Goal: Information Seeking & Learning: Learn about a topic

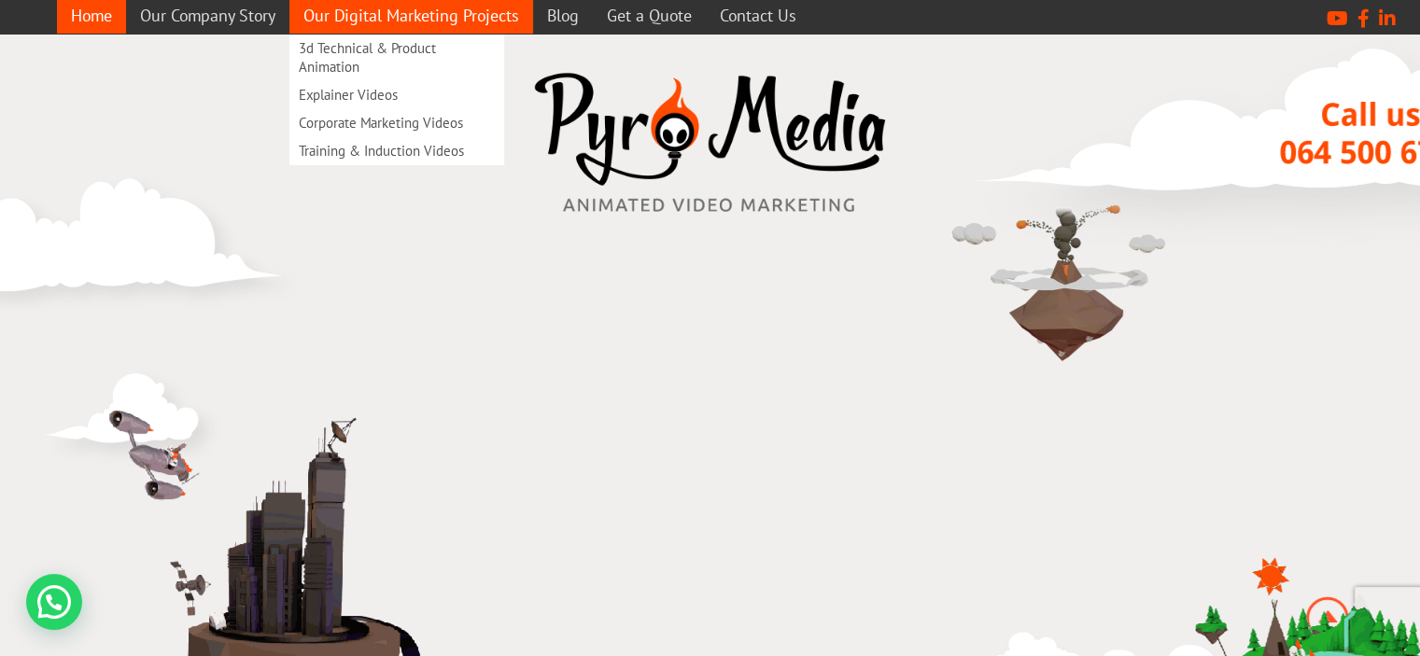
click at [367, 16] on link "Our Digital Marketing Projects" at bounding box center [411, 15] width 244 height 36
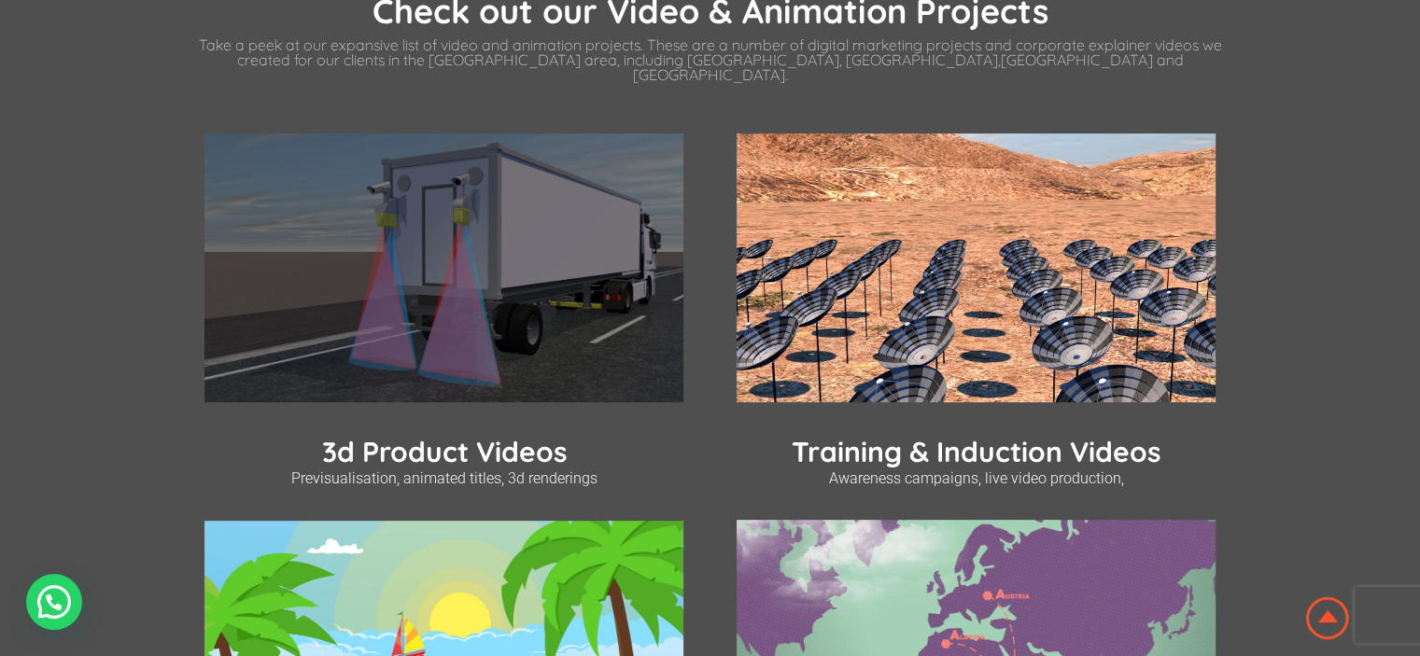
scroll to position [560, 0]
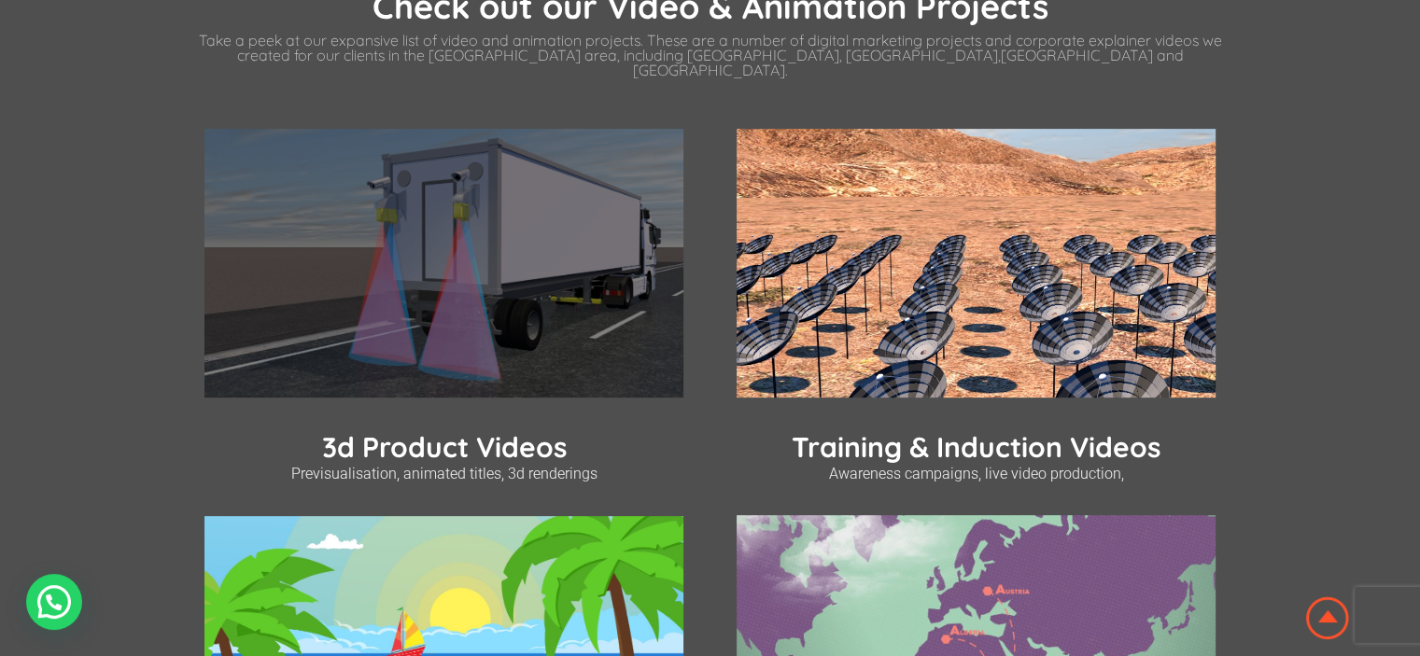
click at [391, 227] on img at bounding box center [443, 264] width 479 height 270
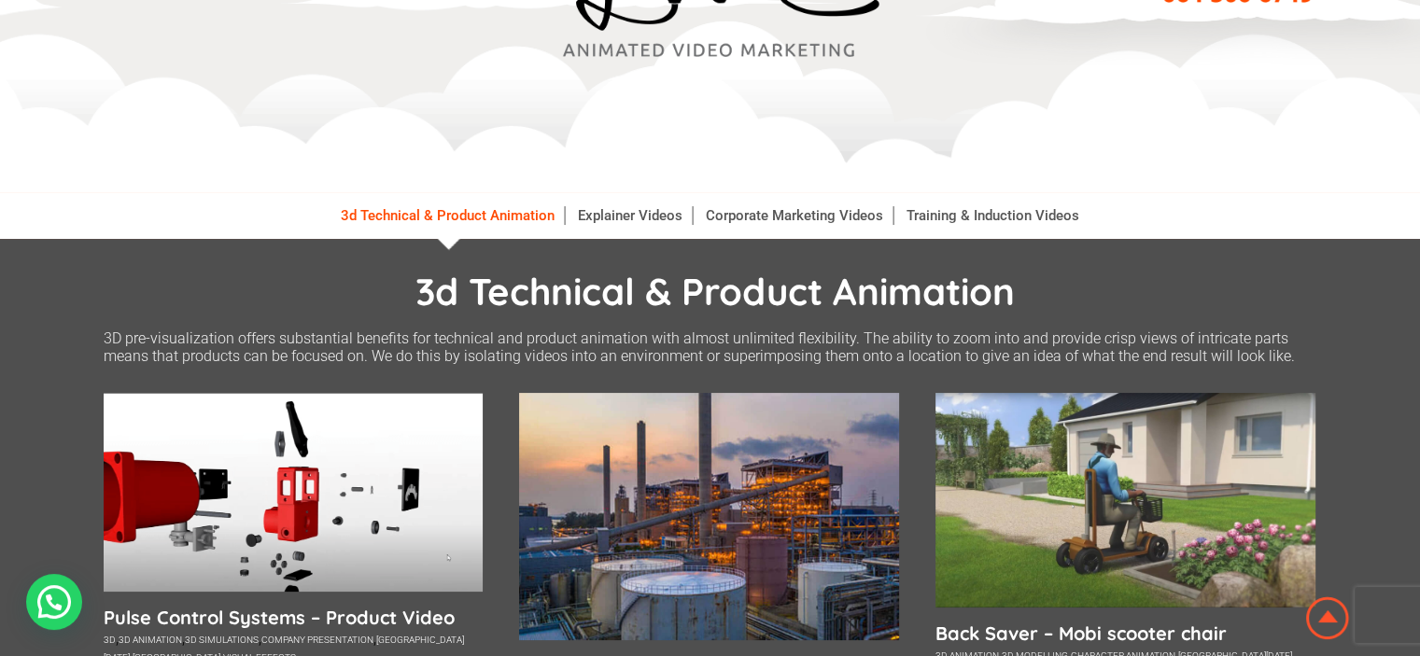
scroll to position [280, 0]
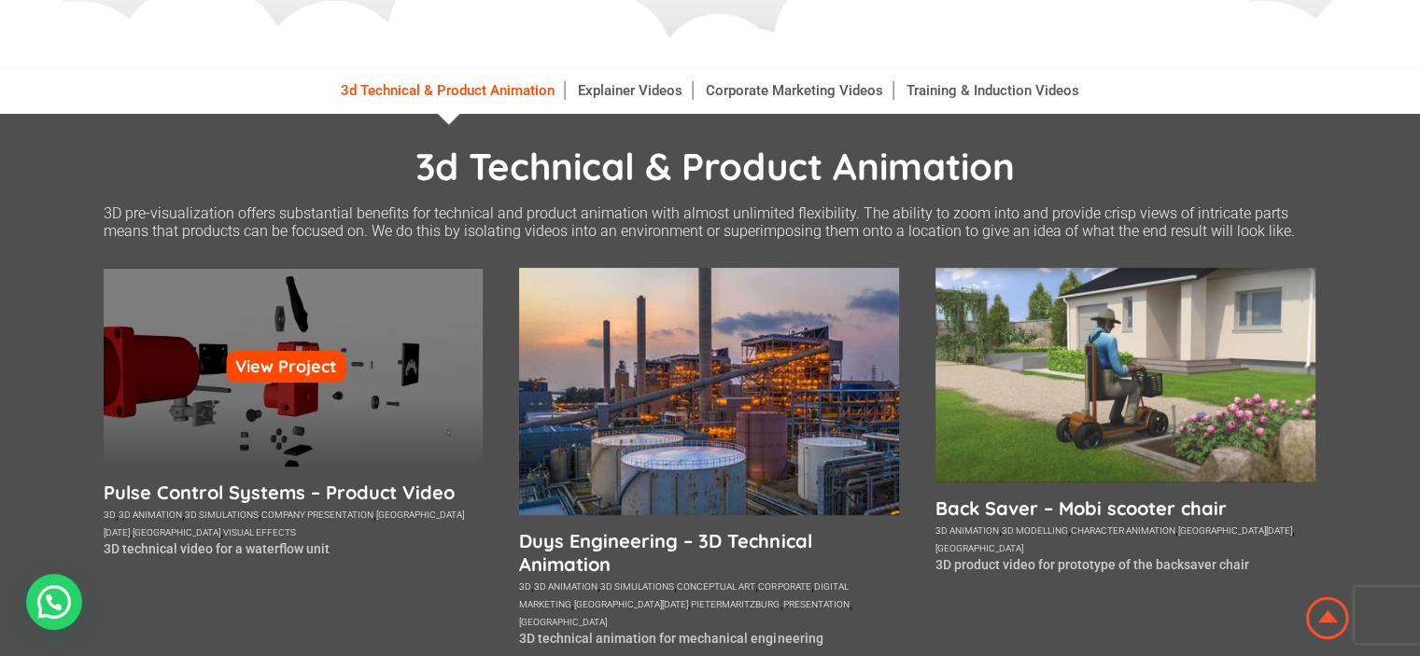
click at [295, 343] on div "View Project" at bounding box center [294, 367] width 380 height 199
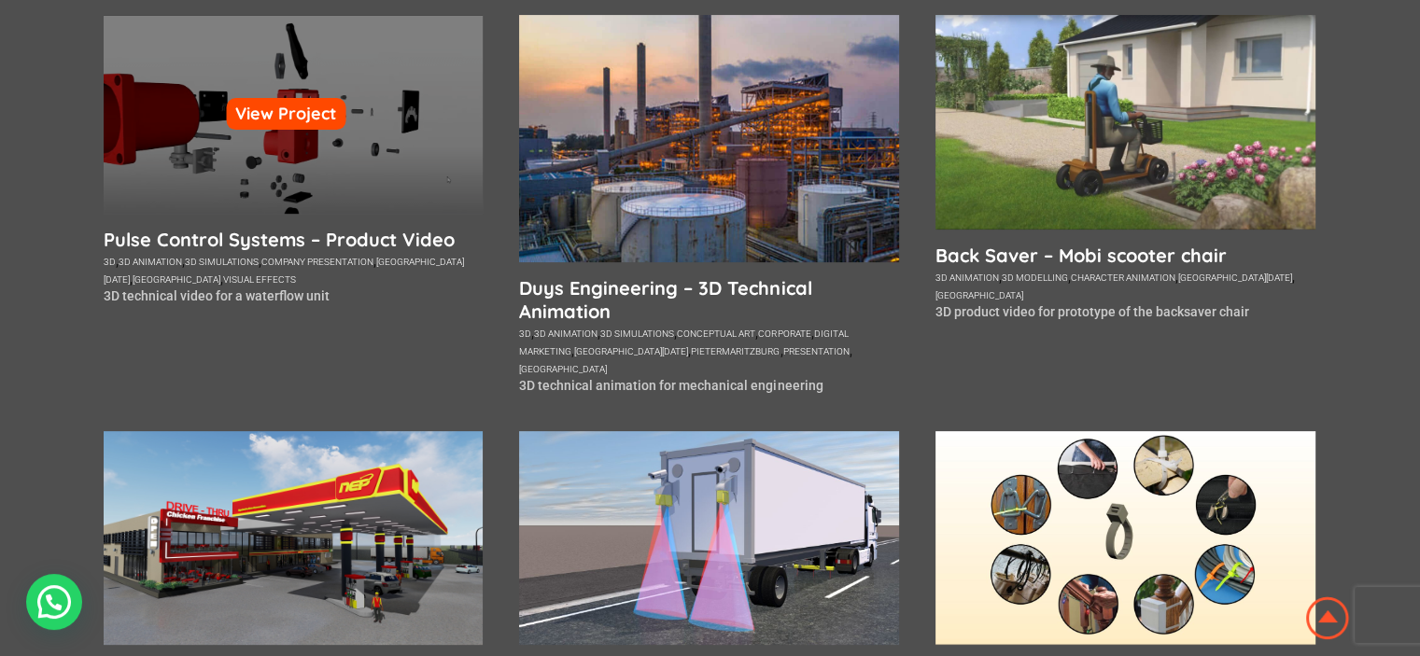
scroll to position [467, 0]
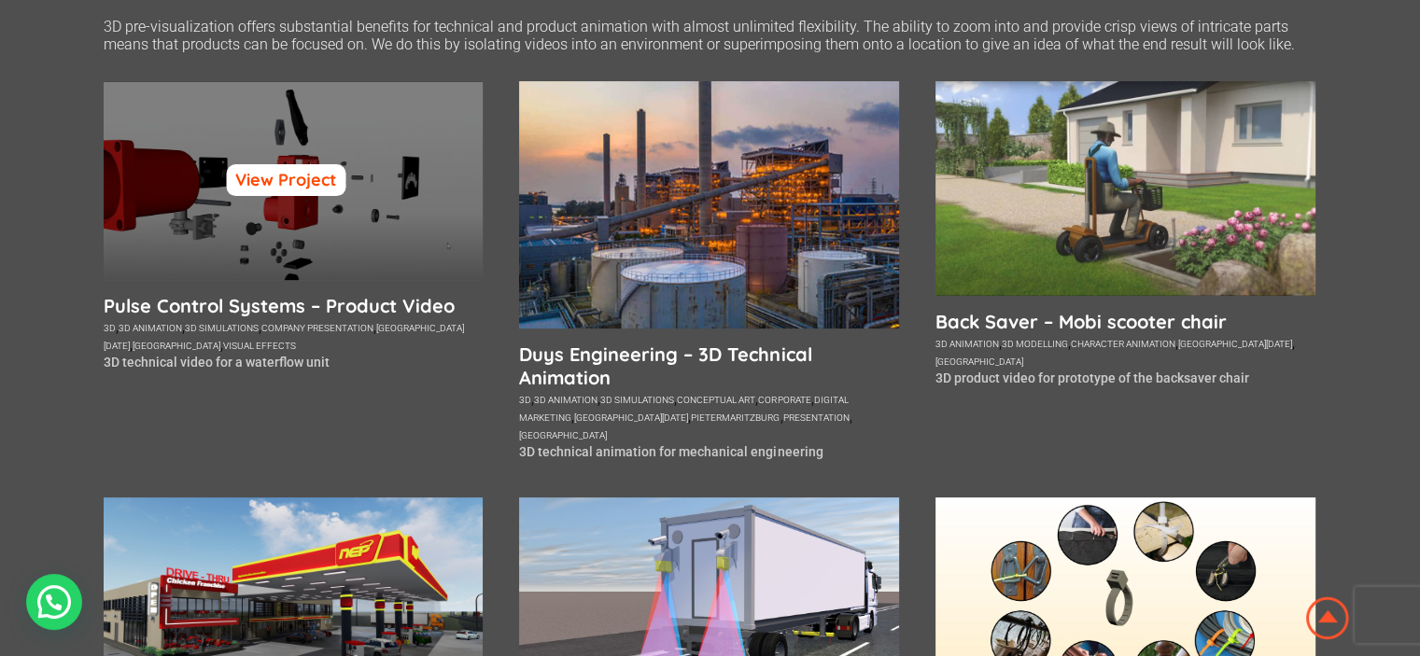
click at [290, 181] on link "View Project" at bounding box center [286, 180] width 120 height 32
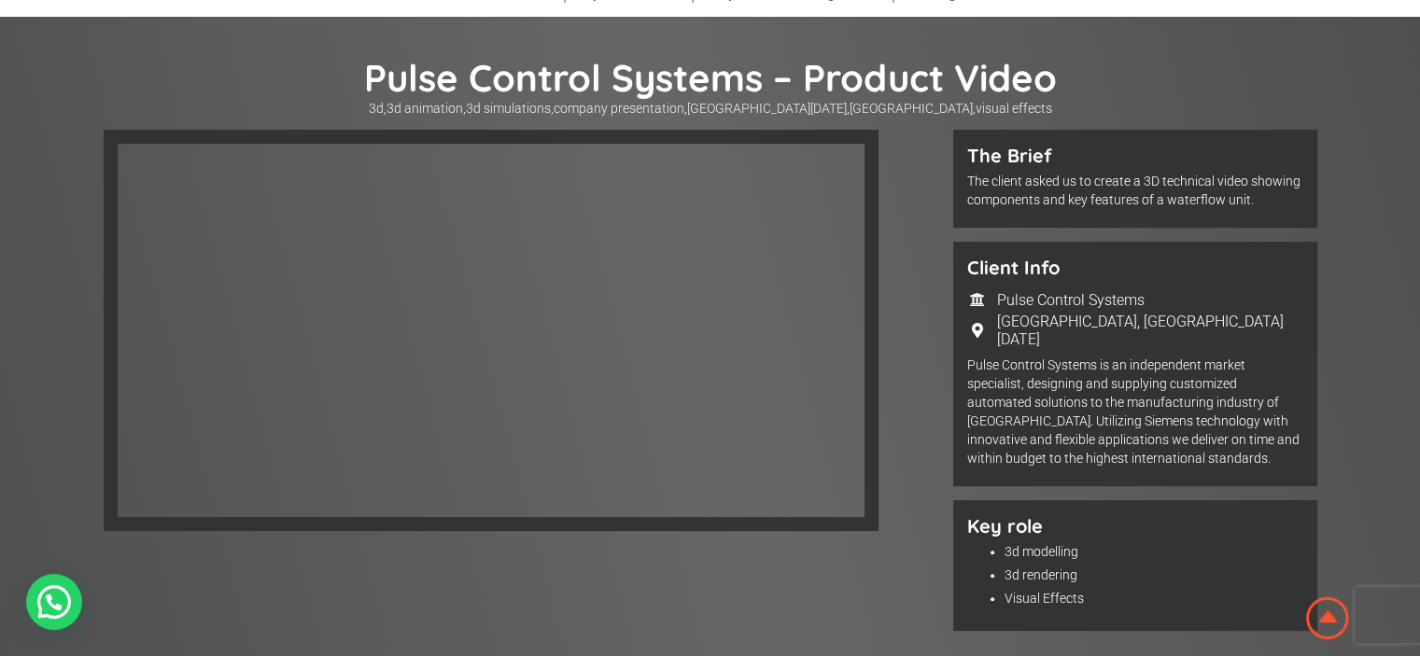
scroll to position [373, 0]
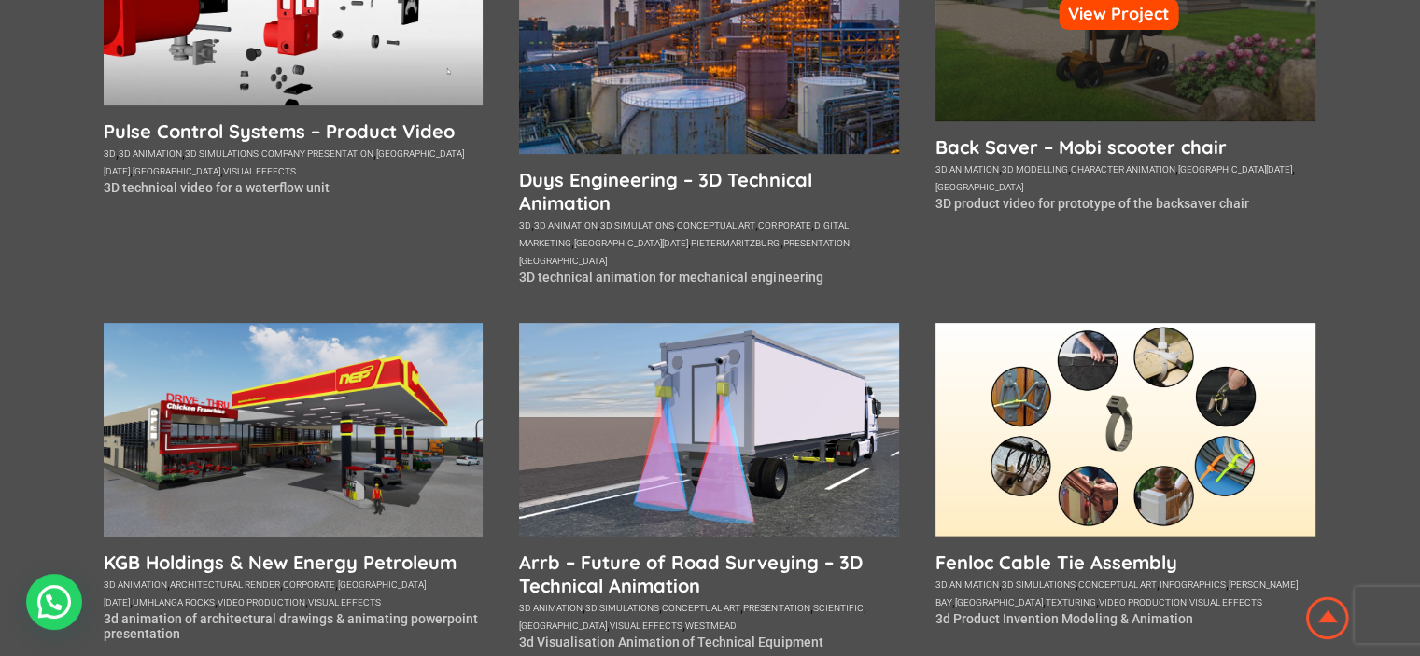
scroll to position [654, 0]
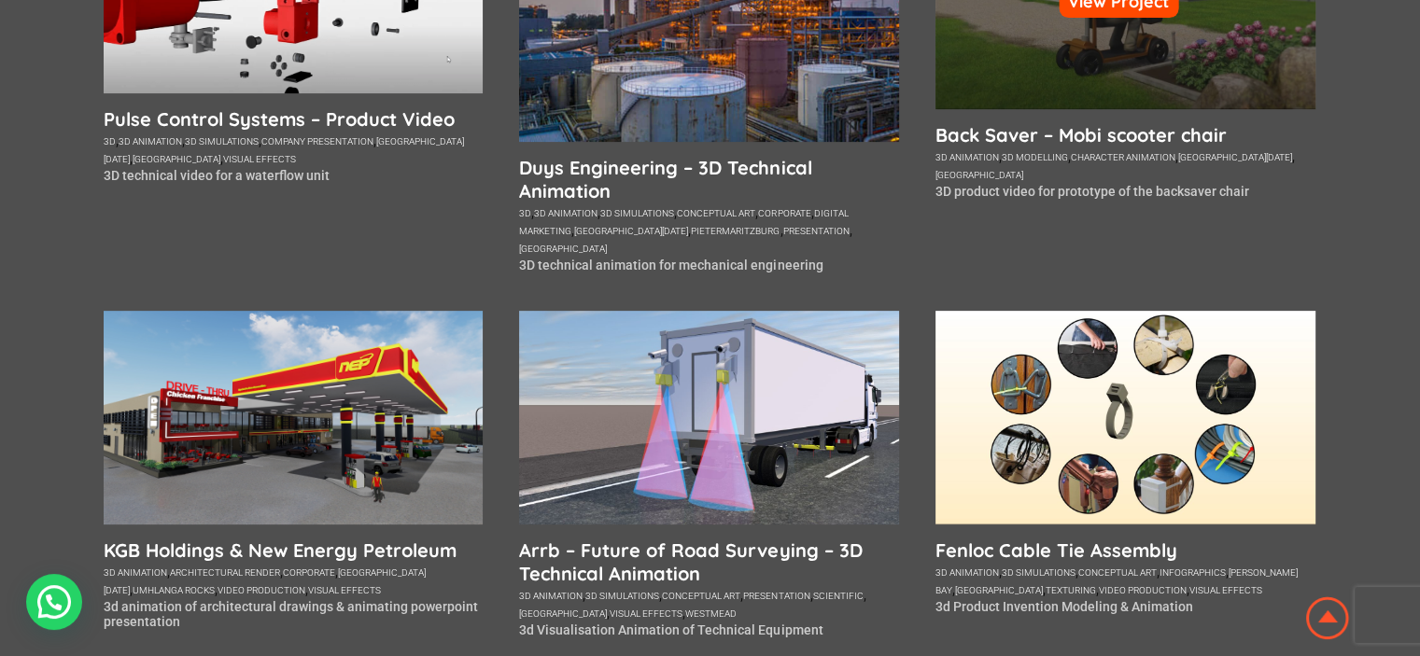
click at [1147, 37] on div "View Project" at bounding box center [1126, 1] width 380 height 215
click at [1108, 0] on link "View Project" at bounding box center [1119, 2] width 120 height 32
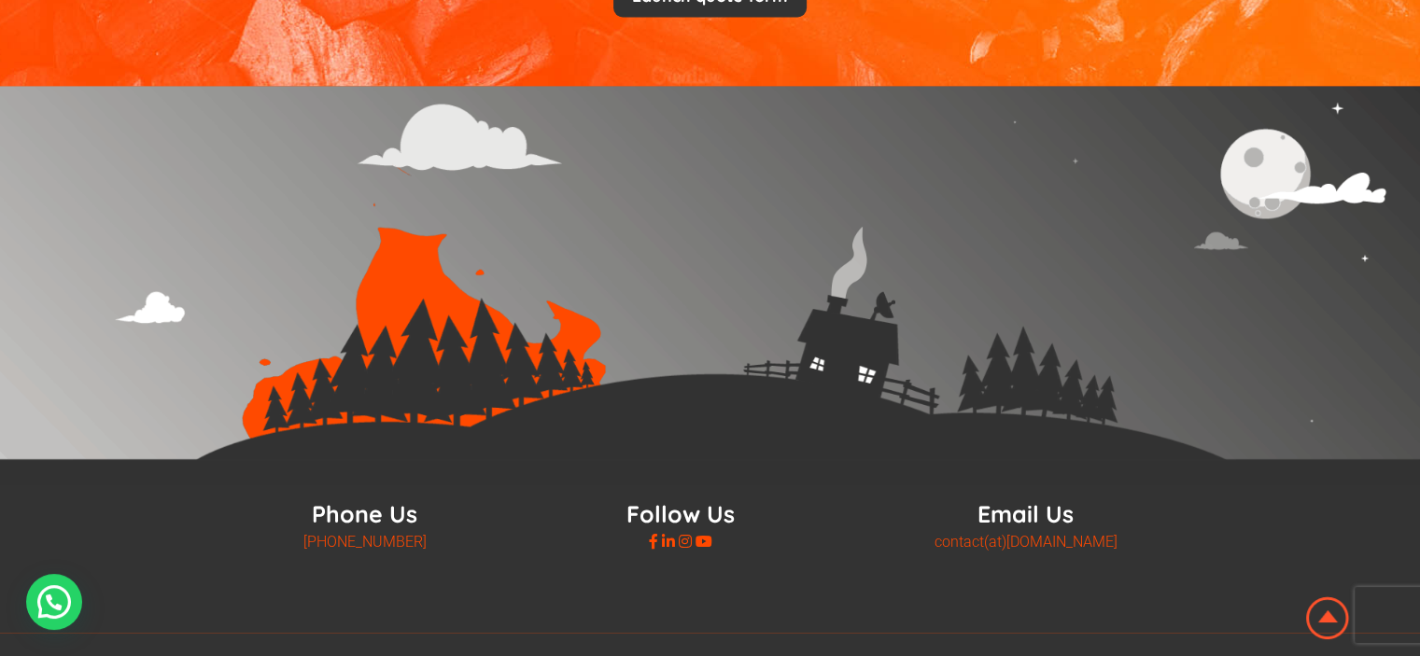
scroll to position [2848, 0]
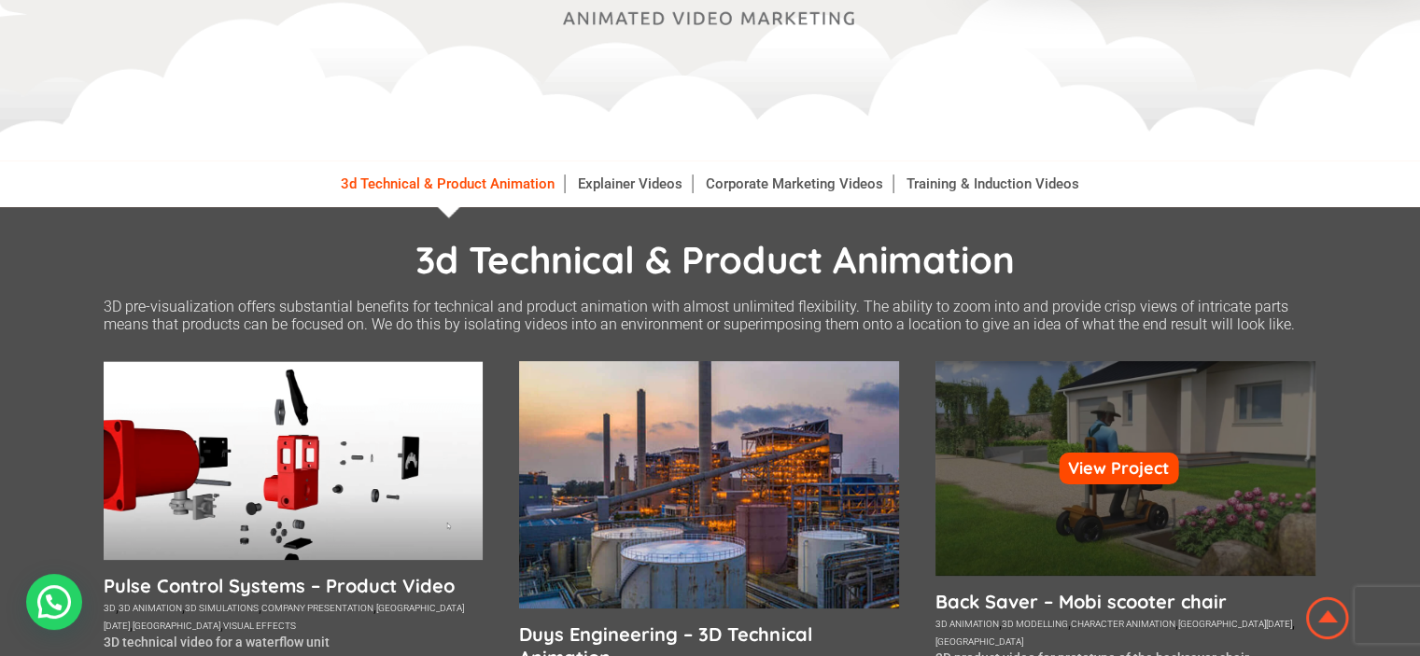
scroll to position [183, 0]
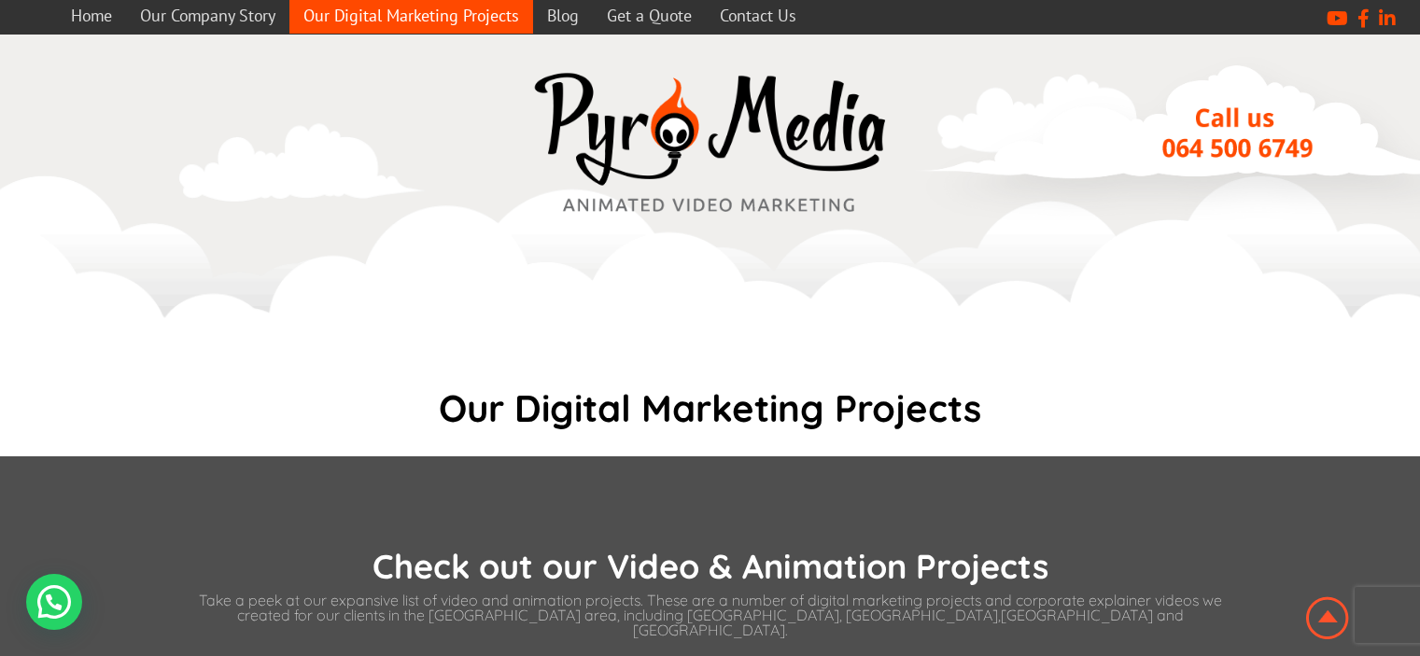
scroll to position [564, 0]
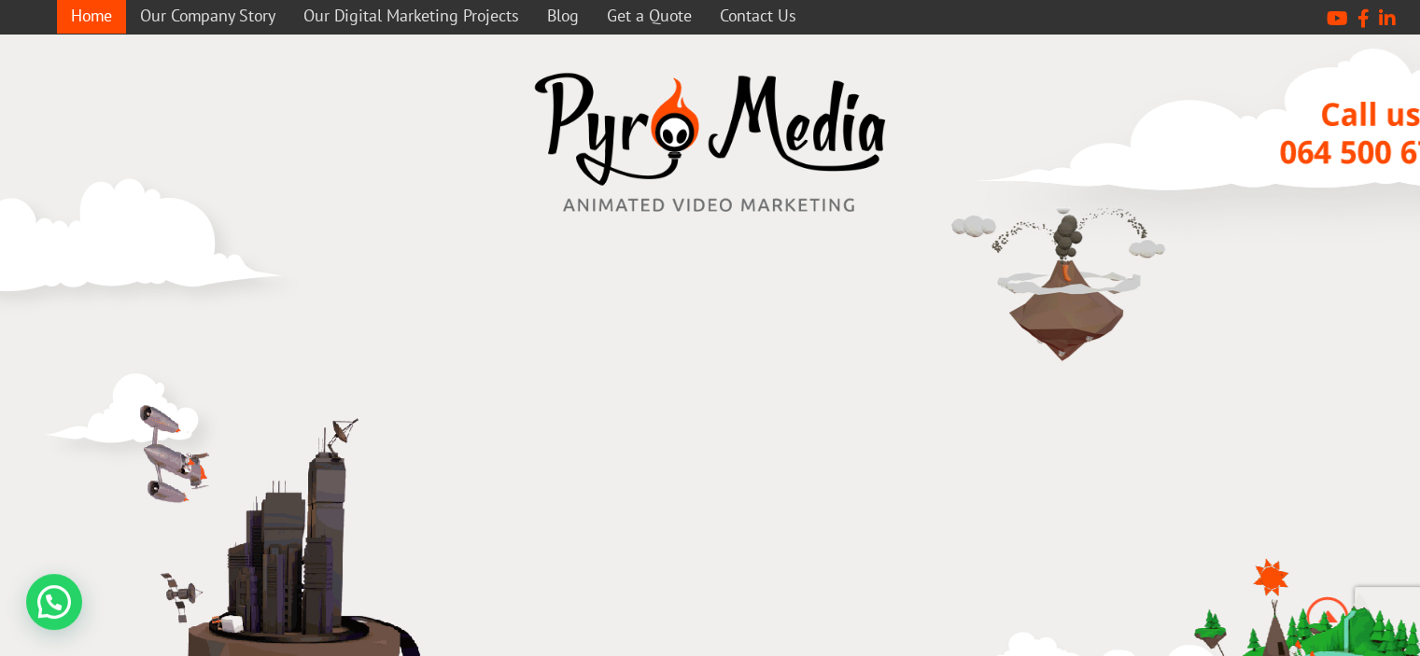
click at [30, 129] on div at bounding box center [710, 478] width 1420 height 887
